Goal: Task Accomplishment & Management: Manage account settings

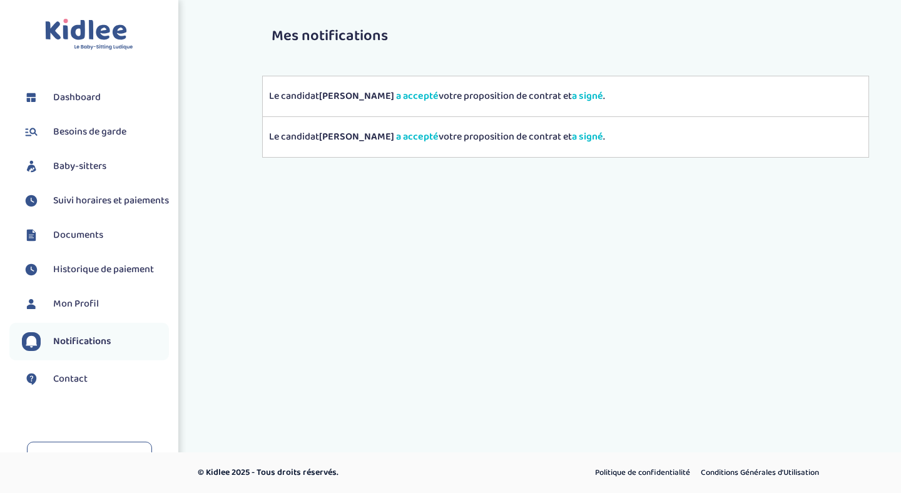
click at [73, 166] on span "Baby-sitters" at bounding box center [79, 166] width 53 height 15
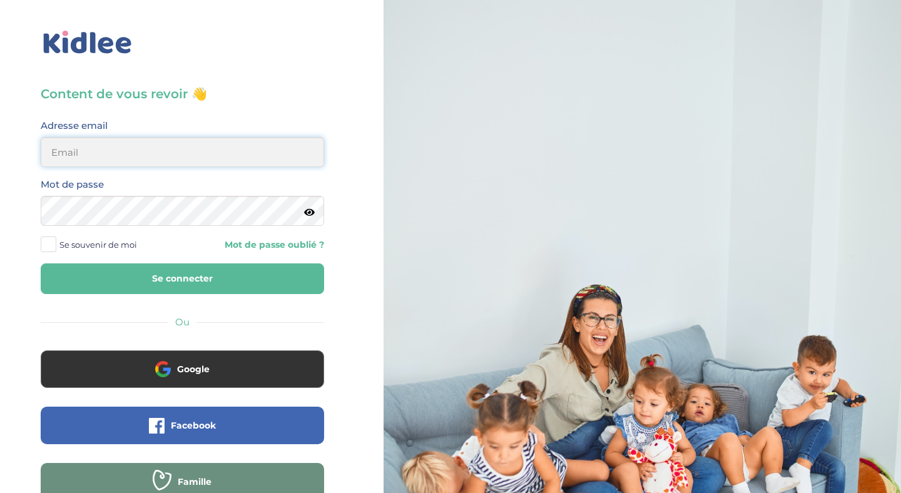
click at [74, 153] on input "email" at bounding box center [182, 152] width 283 height 30
type input "c.montgolfier@gmail.com"
click at [55, 243] on span at bounding box center [49, 244] width 16 height 16
click at [0, 0] on input "Se souvenir de moi" at bounding box center [0, 0] width 0 height 0
click at [161, 280] on button "Se connecter" at bounding box center [182, 278] width 283 height 31
